Goal: Task Accomplishment & Management: Manage account settings

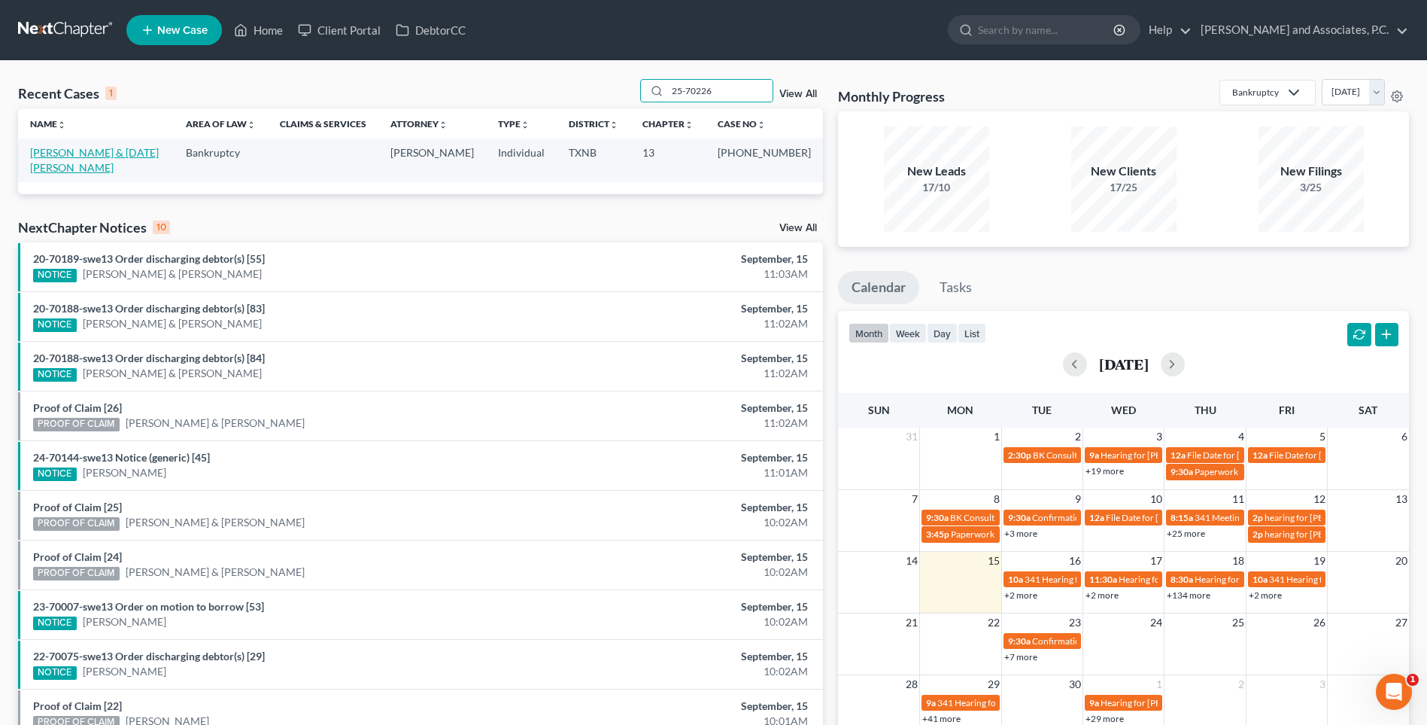
type input "25-70226"
click at [150, 151] on link "[PERSON_NAME] & [DATE][PERSON_NAME]" at bounding box center [94, 160] width 129 height 28
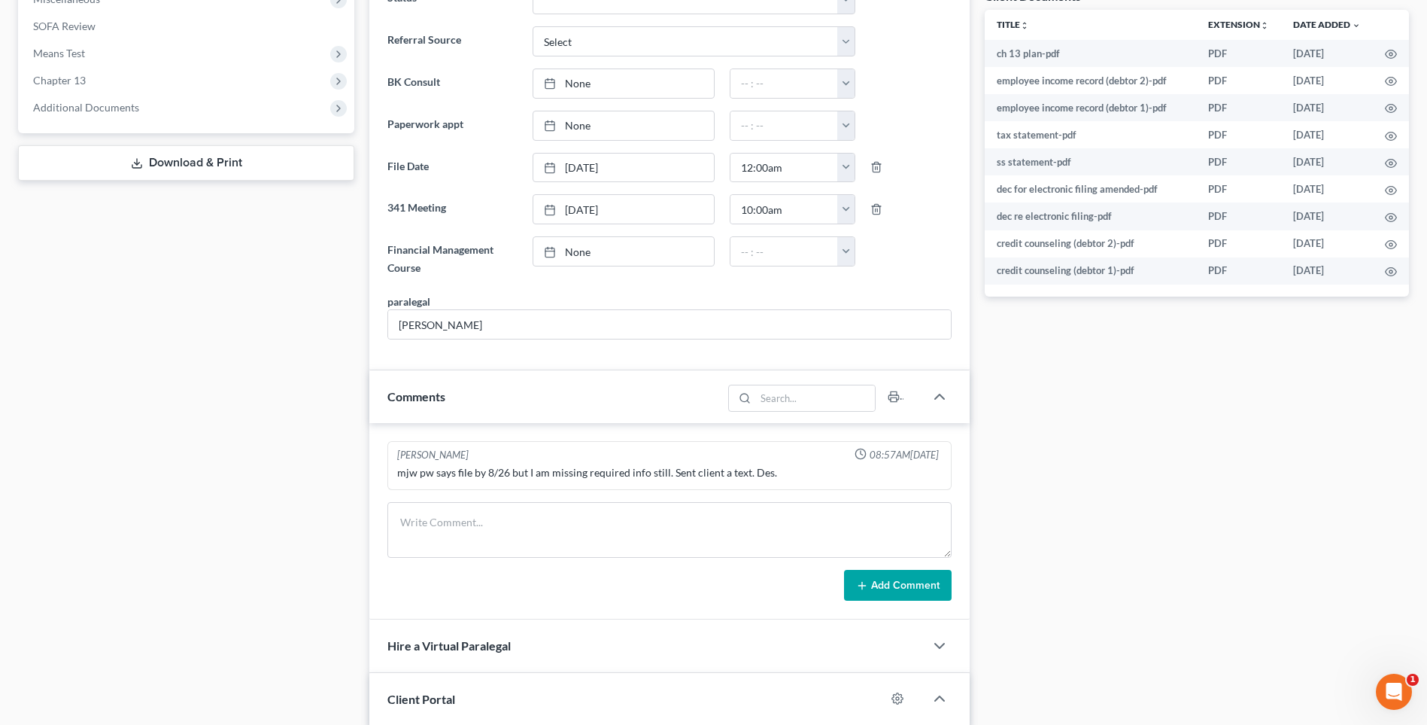
scroll to position [602, 0]
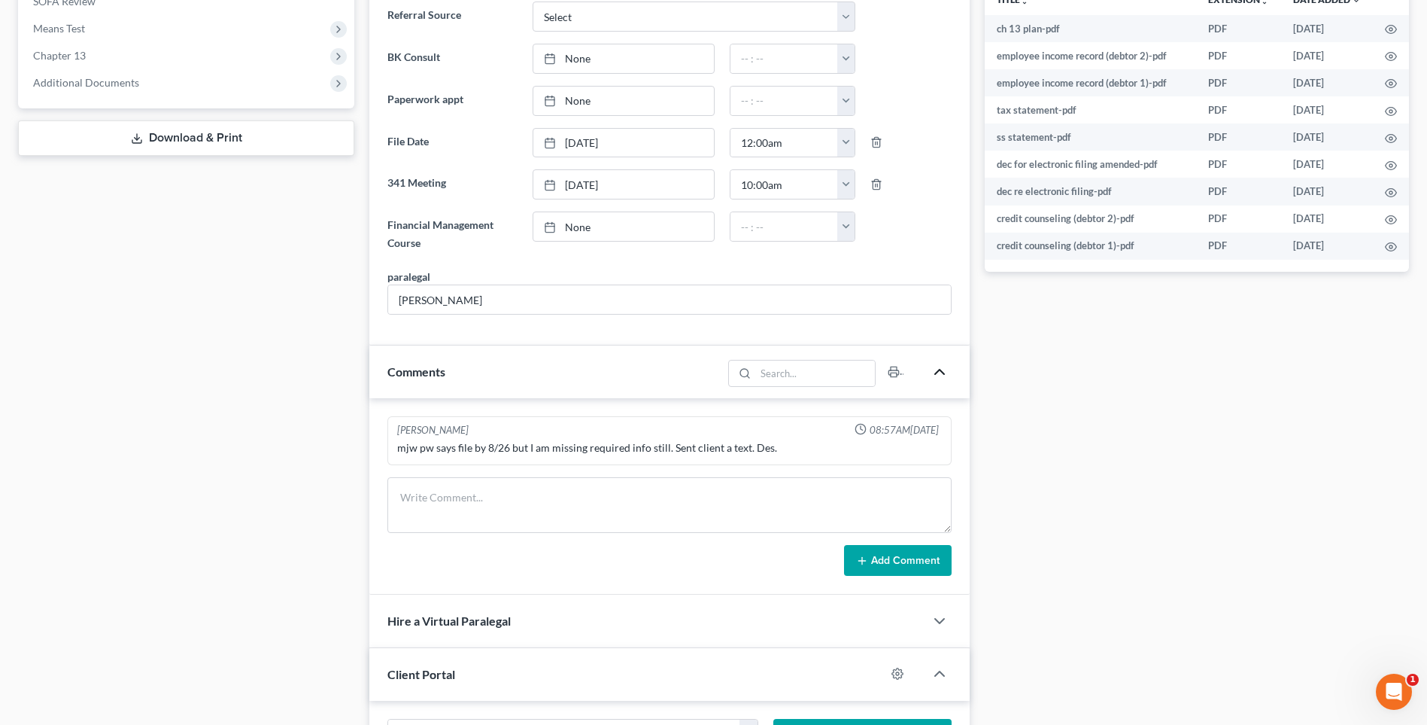
click at [940, 370] on polyline "button" at bounding box center [939, 371] width 9 height 5
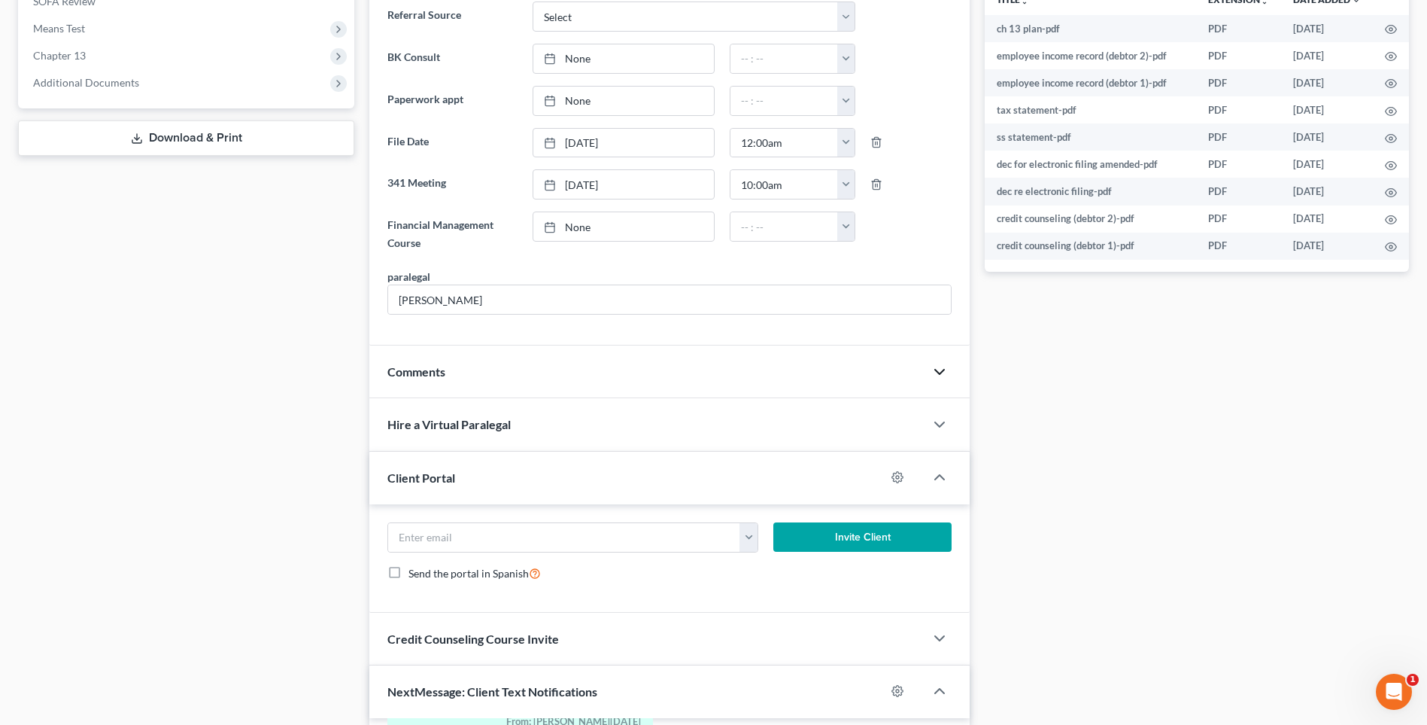
click at [940, 370] on icon "button" at bounding box center [940, 372] width 18 height 18
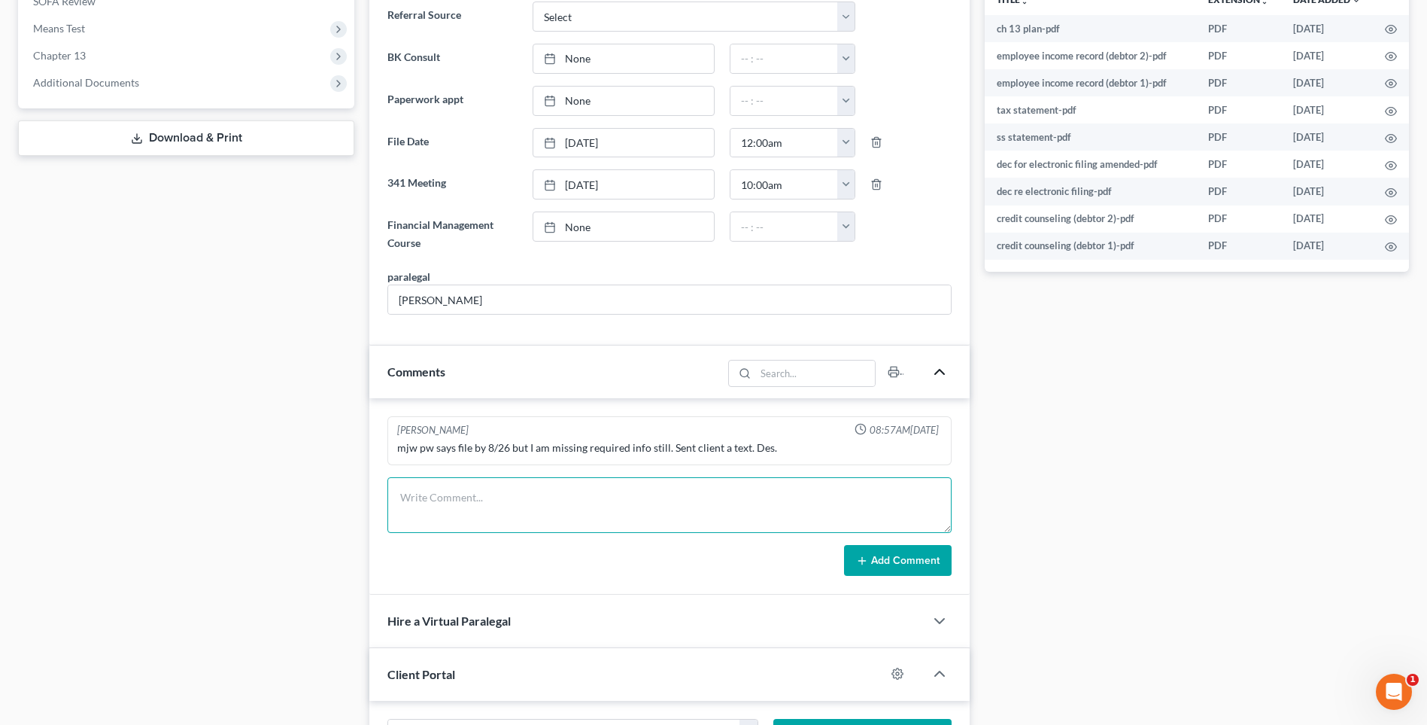
click at [433, 500] on textarea at bounding box center [670, 505] width 564 height 56
type textarea "[DATE] uploaded required documents and sent to the trustee. MC"
click at [889, 561] on button "Add Comment" at bounding box center [898, 561] width 108 height 32
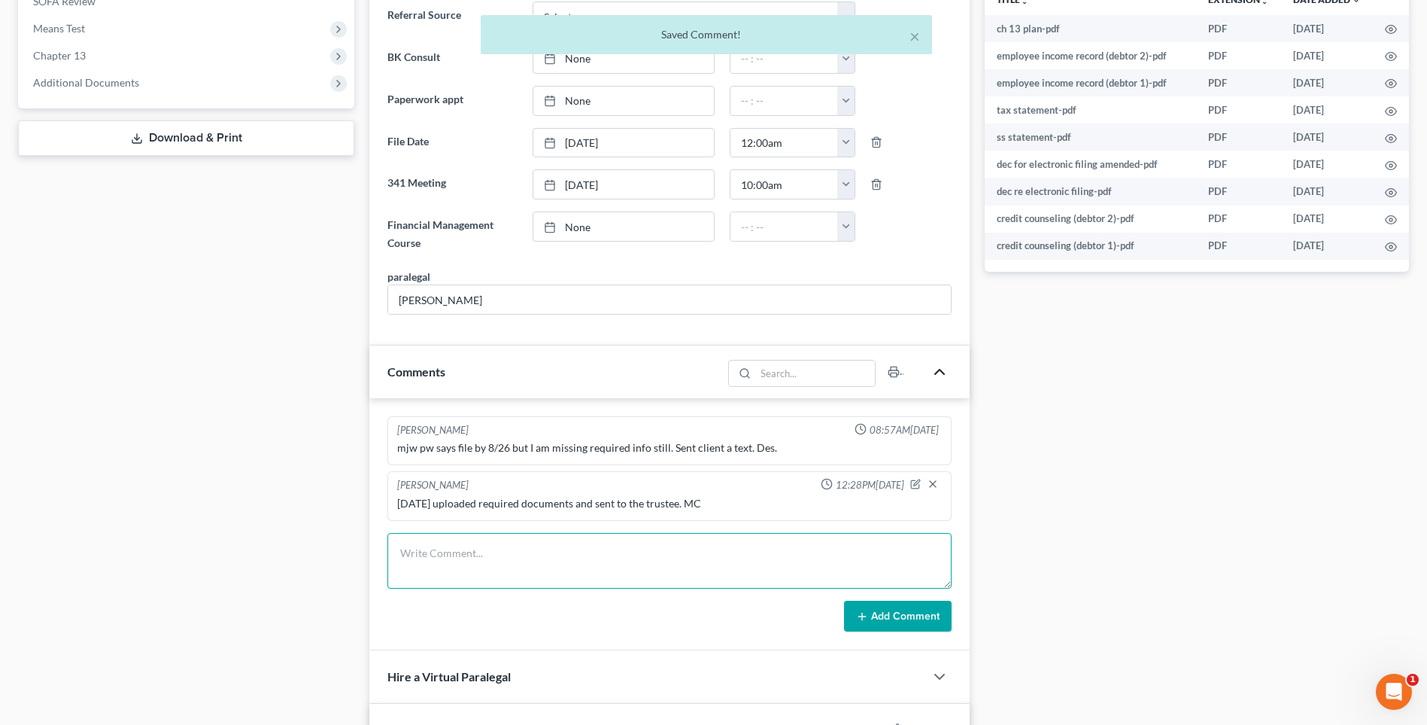
click at [486, 567] on textarea at bounding box center [670, 561] width 564 height 56
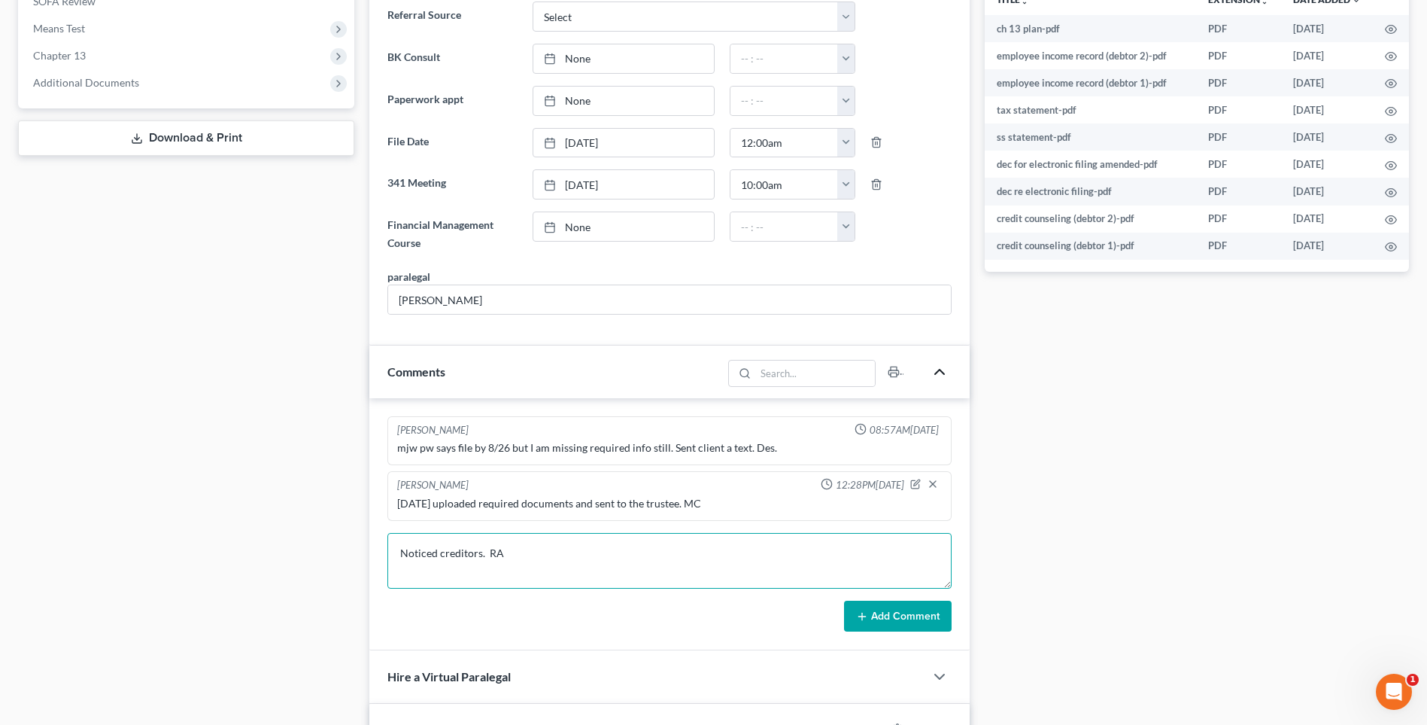
type textarea "Noticed creditors. RA"
click at [905, 625] on button "Add Comment" at bounding box center [898, 616] width 108 height 32
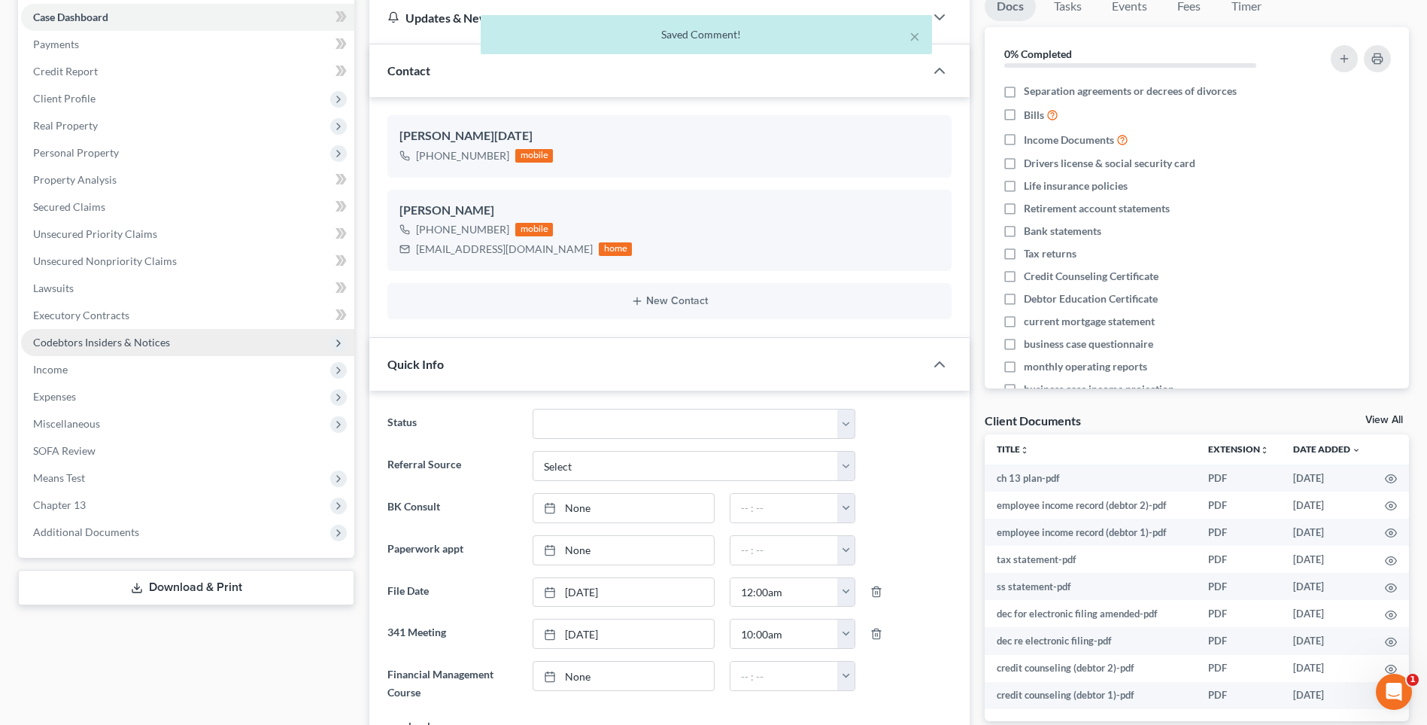
scroll to position [0, 0]
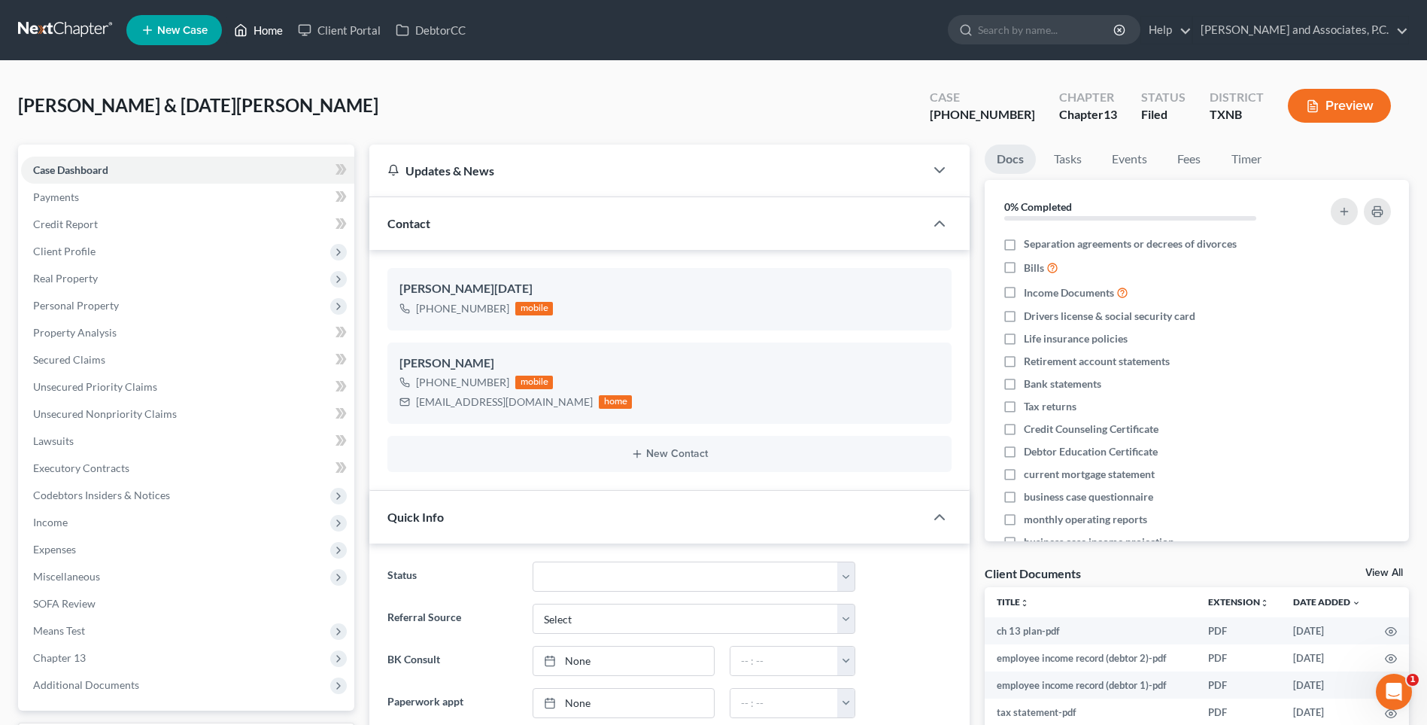
click at [264, 29] on link "Home" at bounding box center [258, 30] width 64 height 27
